Goal: Check status: Check status

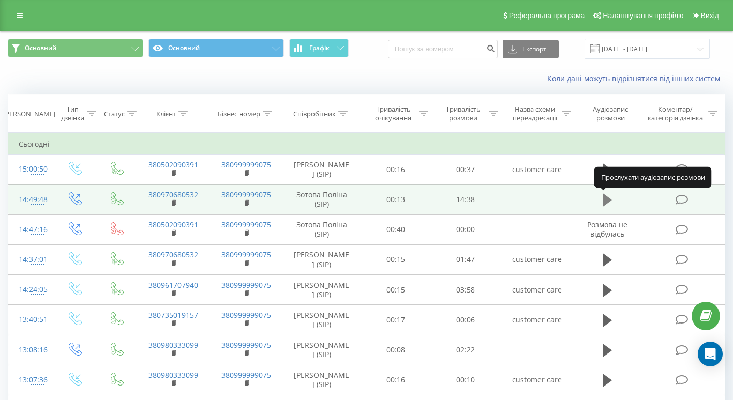
click at [606, 205] on icon at bounding box center [607, 200] width 9 height 14
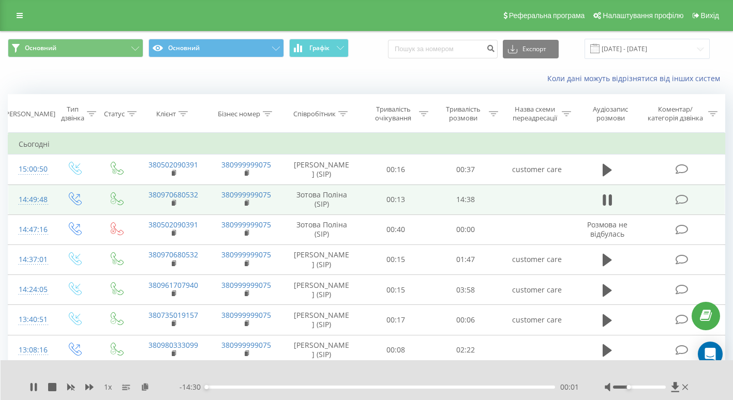
drag, startPoint x: 639, startPoint y: 387, endPoint x: 631, endPoint y: 389, distance: 8.5
click at [631, 389] on div at bounding box center [648, 387] width 86 height 10
click at [32, 389] on icon at bounding box center [32, 387] width 2 height 8
click at [33, 387] on icon at bounding box center [34, 387] width 6 height 8
click at [111, 391] on span "1 x" at bounding box center [108, 387] width 8 height 10
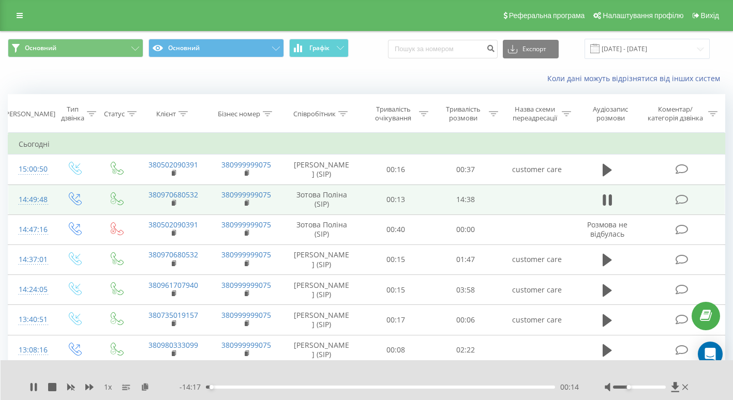
click at [104, 388] on span "1 x" at bounding box center [108, 387] width 8 height 10
click at [107, 388] on span "1 x" at bounding box center [108, 387] width 8 height 10
click at [110, 388] on span "1 x" at bounding box center [108, 387] width 8 height 10
click at [109, 388] on span "1 x" at bounding box center [108, 387] width 8 height 10
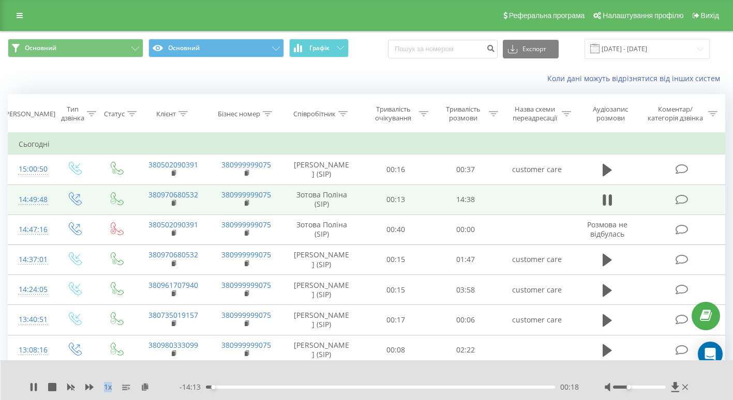
click at [105, 388] on span "1 x" at bounding box center [108, 387] width 8 height 10
